Goal: Information Seeking & Learning: Learn about a topic

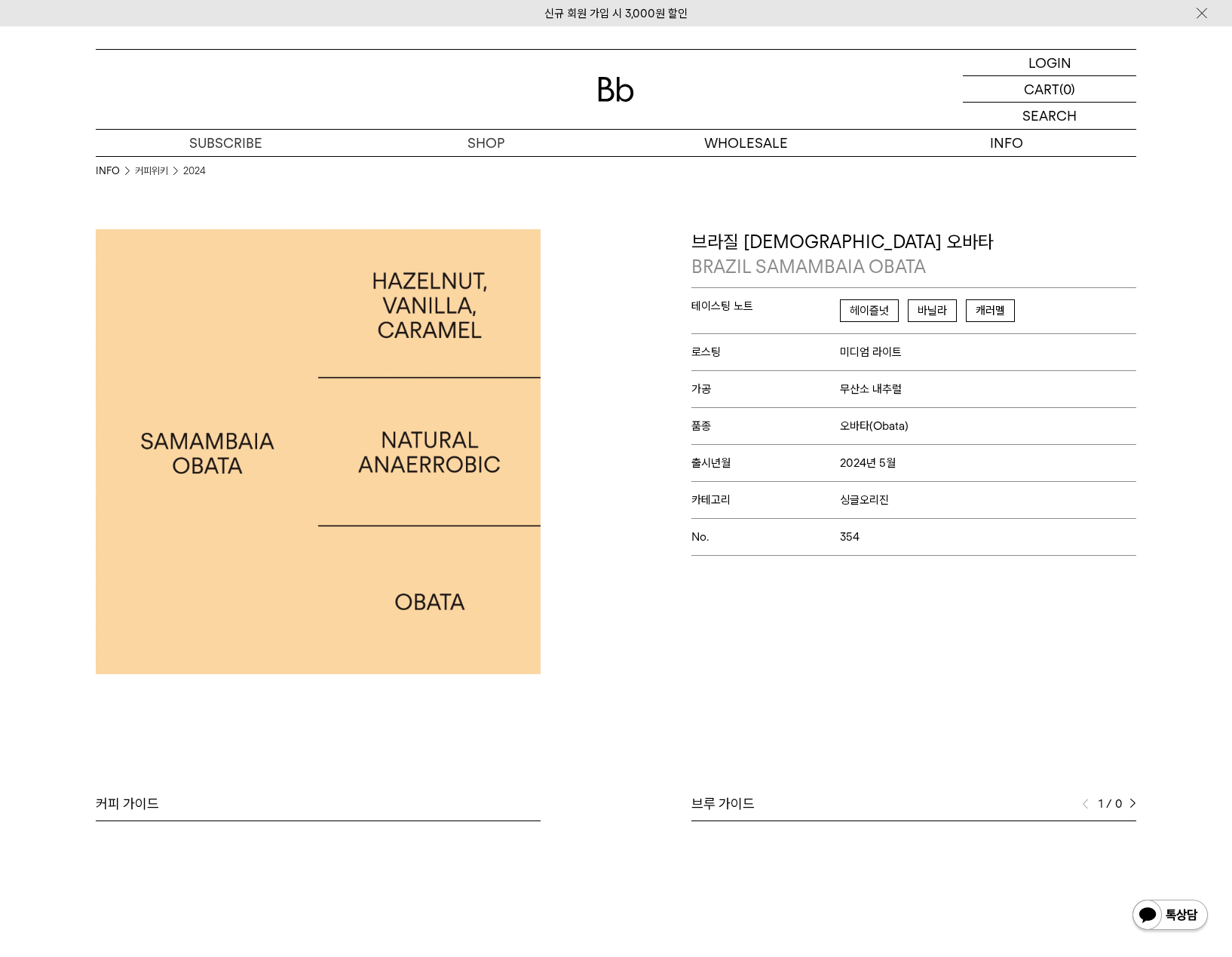
click at [881, 311] on span "헤이즐넛" at bounding box center [869, 310] width 59 height 23
